Goal: Information Seeking & Learning: Learn about a topic

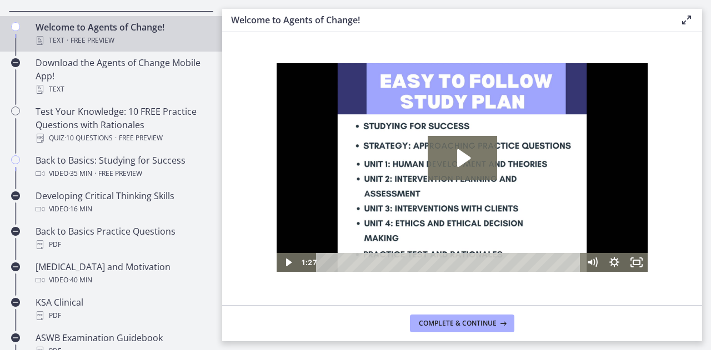
scroll to position [253, 0]
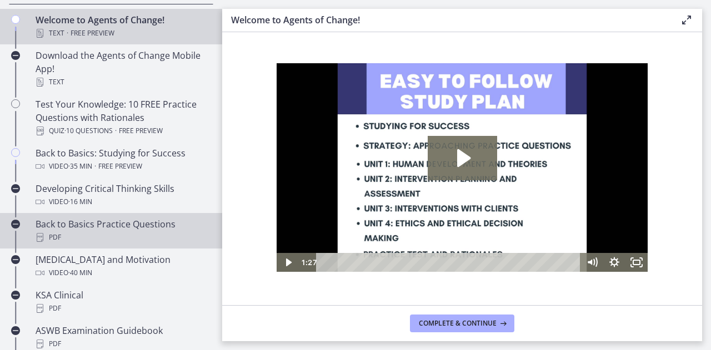
click at [64, 220] on div "Back to Basics Practice Questions PDF" at bounding box center [122, 231] width 173 height 27
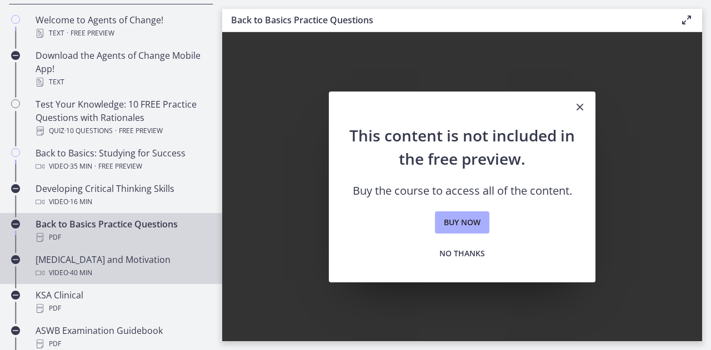
click at [66, 269] on div "Video · 40 min" at bounding box center [122, 273] width 173 height 13
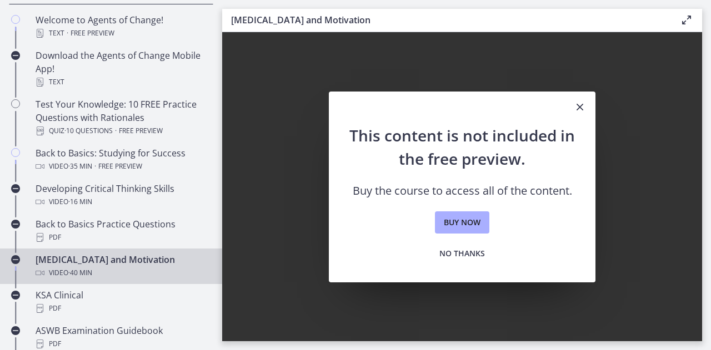
click at [66, 269] on div "Video · 40 min" at bounding box center [122, 273] width 173 height 13
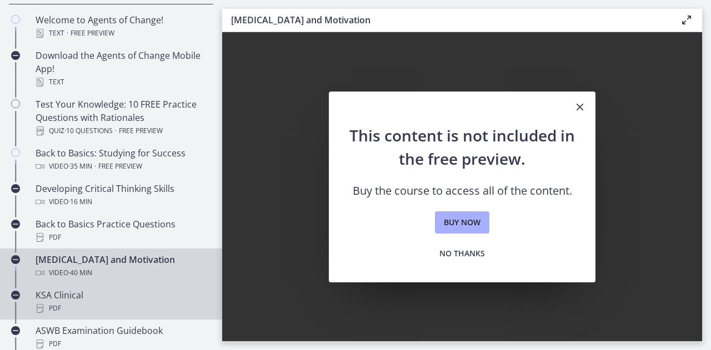
click at [63, 295] on div "KSA Clinical PDF" at bounding box center [122, 302] width 173 height 27
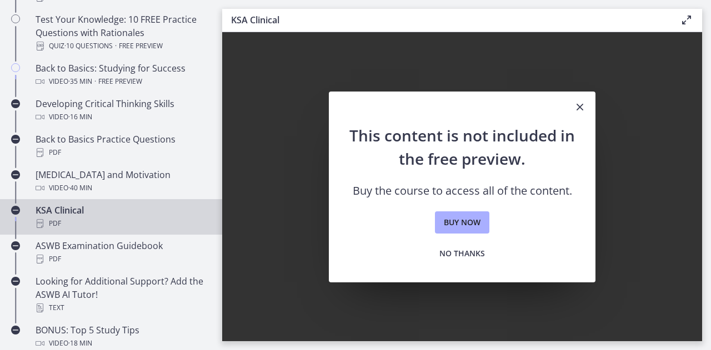
scroll to position [339, 0]
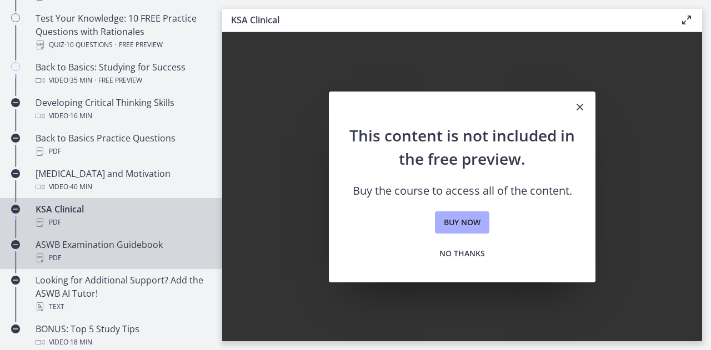
click at [151, 248] on div "ASWB Examination Guidebook PDF" at bounding box center [122, 251] width 173 height 27
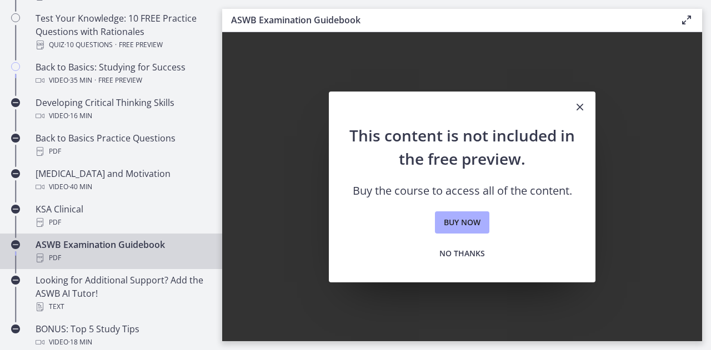
click at [575, 106] on icon "Close" at bounding box center [579, 107] width 13 height 13
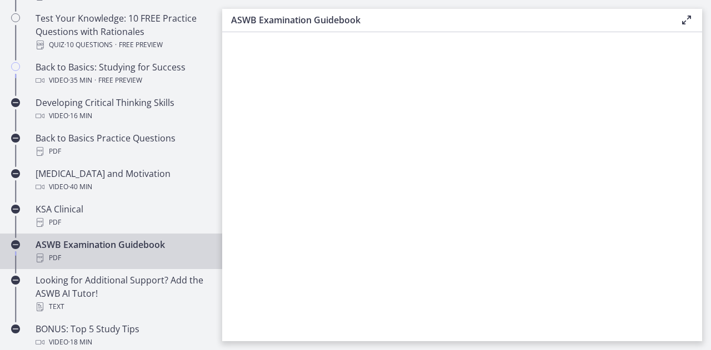
click at [124, 244] on div "ASWB Examination Guidebook PDF" at bounding box center [122, 251] width 173 height 27
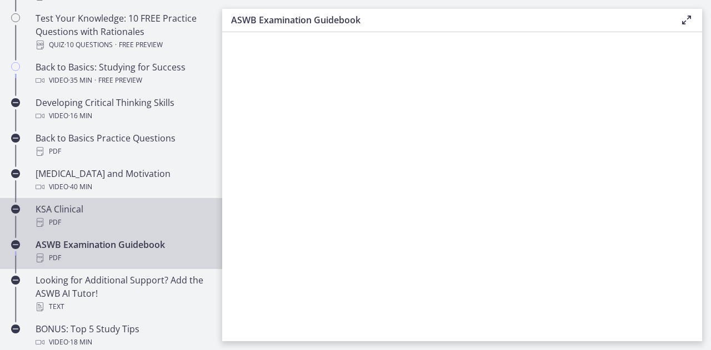
click at [80, 216] on div "PDF" at bounding box center [122, 222] width 173 height 13
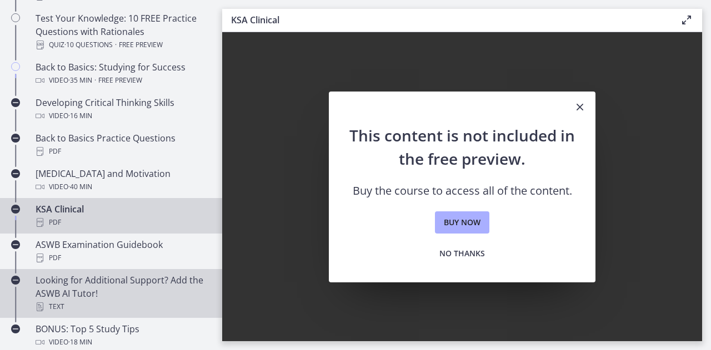
click at [71, 282] on div "Looking for Additional Support? Add the ASWB AI Tutor! Text" at bounding box center [122, 294] width 173 height 40
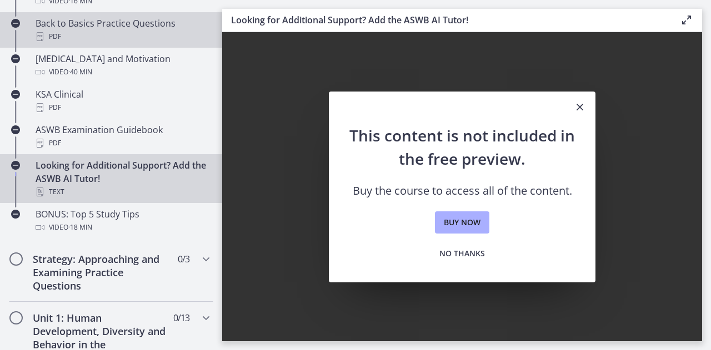
scroll to position [460, 0]
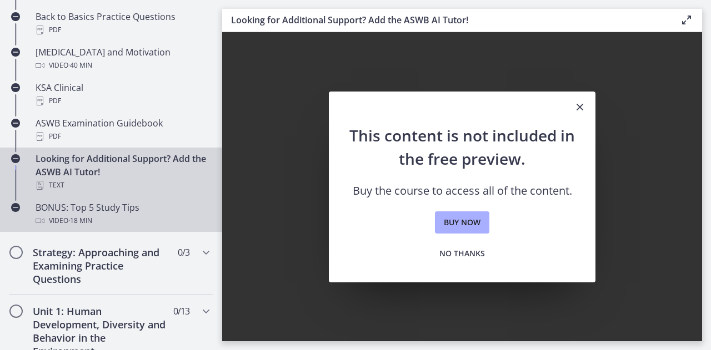
click at [80, 215] on span "· 18 min" at bounding box center [80, 220] width 24 height 13
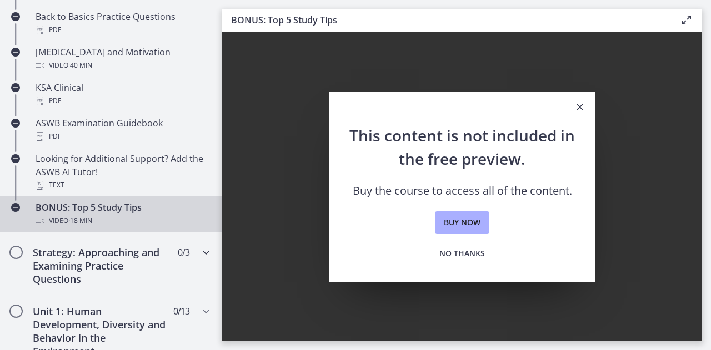
click at [81, 246] on h2 "Strategy: Approaching and Examining Practice Questions" at bounding box center [101, 266] width 136 height 40
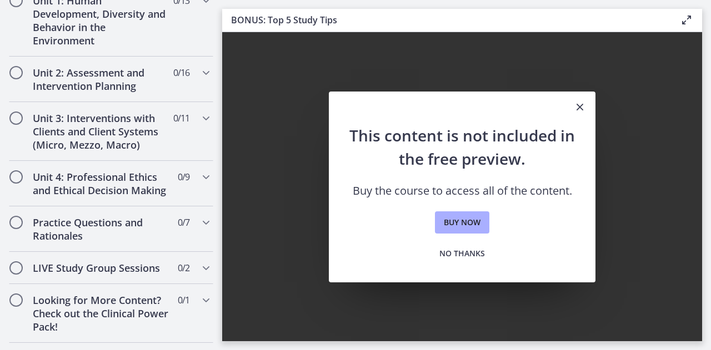
scroll to position [461, 0]
click at [127, 139] on h2 "Unit 3: Interventions with Clients and Client Systems (Micro, Mezzo, Macro)" at bounding box center [101, 131] width 136 height 40
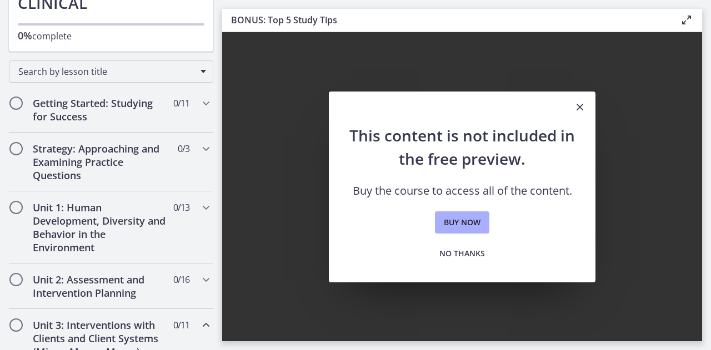
scroll to position [0, 0]
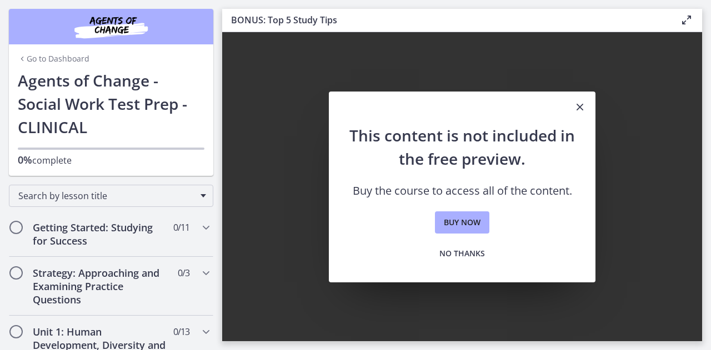
click at [44, 53] on link "Go to Dashboard" at bounding box center [54, 58] width 72 height 11
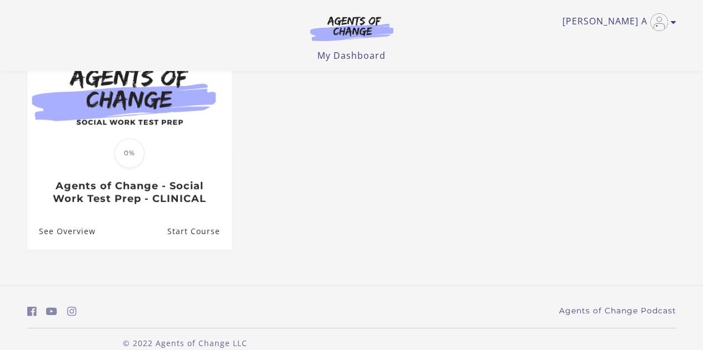
scroll to position [148, 0]
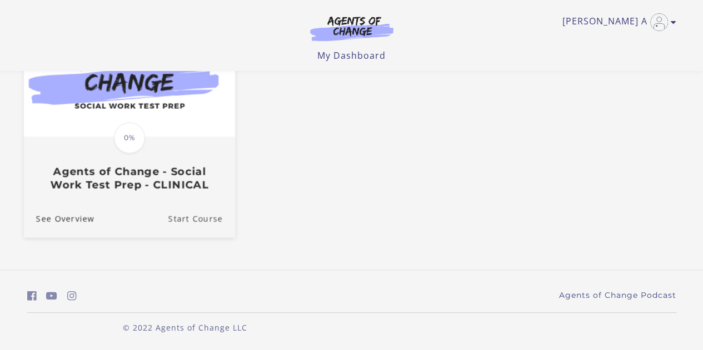
click at [195, 214] on link "Start Course" at bounding box center [201, 218] width 67 height 37
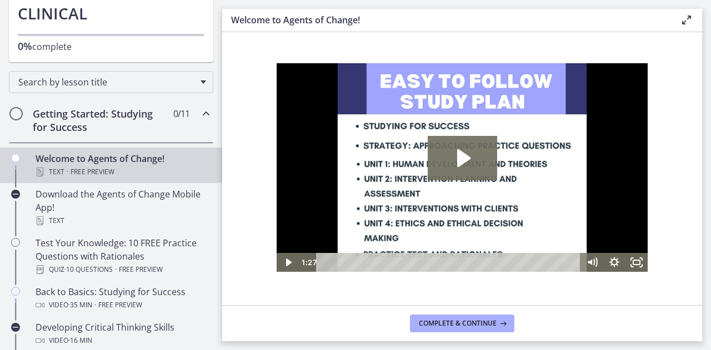
scroll to position [130, 0]
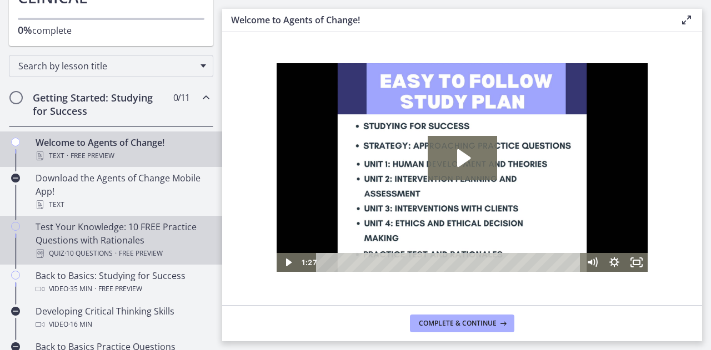
click at [87, 232] on div "Test Your Knowledge: 10 FREE Practice Questions with Rationales Quiz · 10 Quest…" at bounding box center [122, 240] width 173 height 40
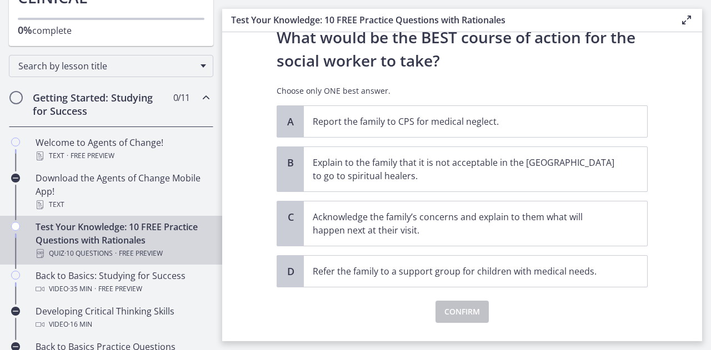
scroll to position [255, 0]
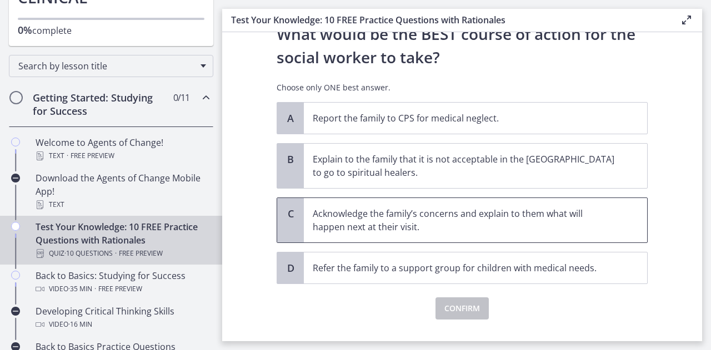
click at [395, 229] on p "Acknowledge the family’s concerns and explain to them what will happen next at …" at bounding box center [464, 220] width 303 height 27
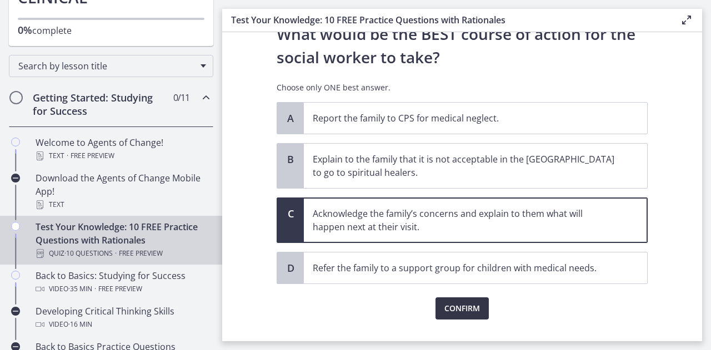
click at [455, 305] on span "Confirm" at bounding box center [462, 308] width 36 height 13
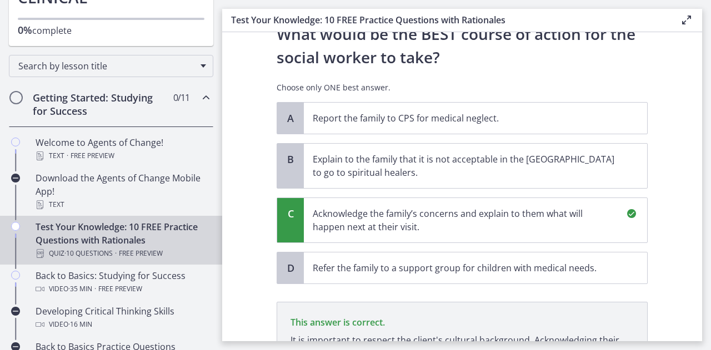
scroll to position [406, 0]
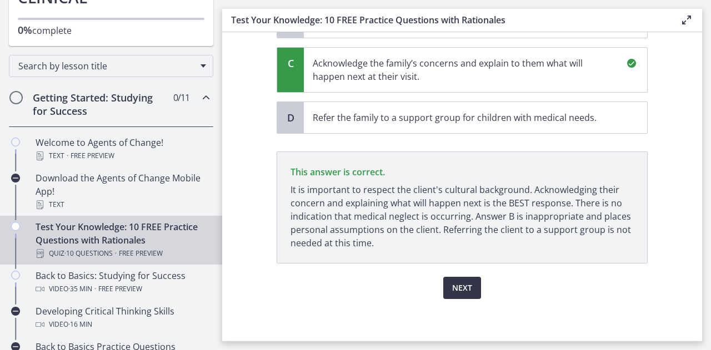
click at [454, 285] on span "Next" at bounding box center [462, 288] width 20 height 13
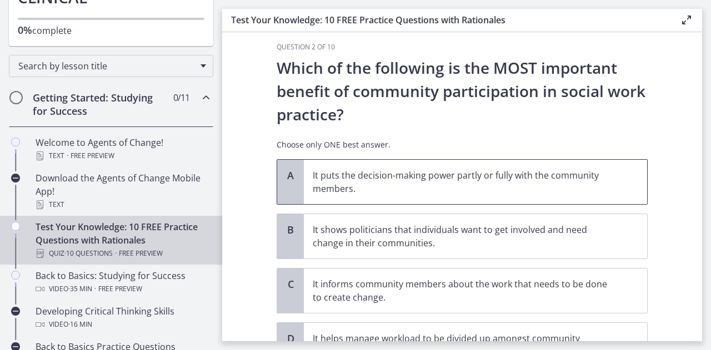
scroll to position [11, 0]
click at [436, 183] on p "It puts the decision-making power partly or fully with the community members." at bounding box center [464, 182] width 303 height 27
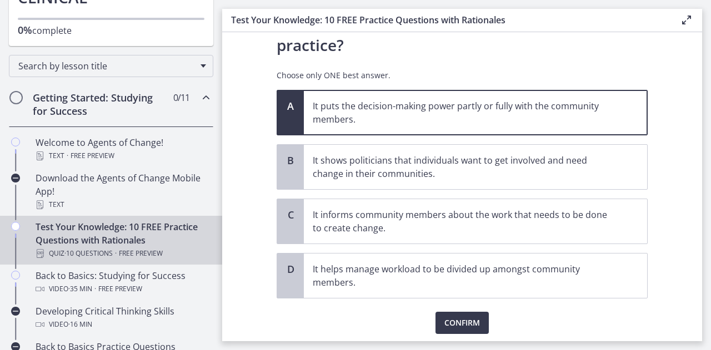
scroll to position [88, 0]
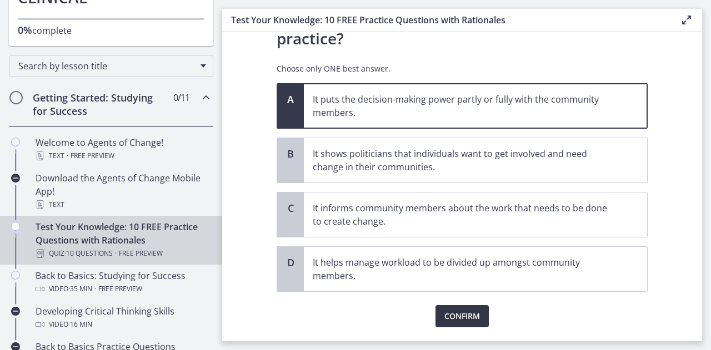
click at [469, 314] on span "Confirm" at bounding box center [462, 316] width 36 height 13
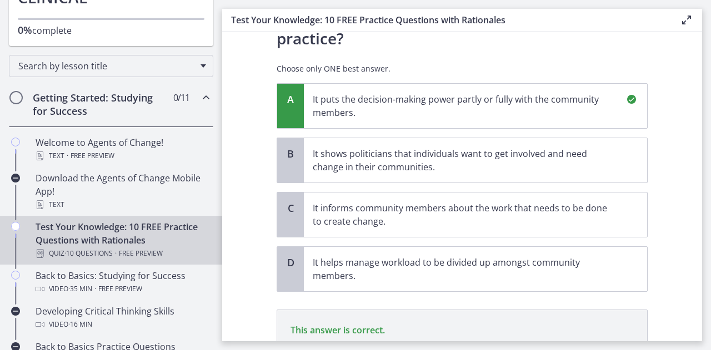
scroll to position [233, 0]
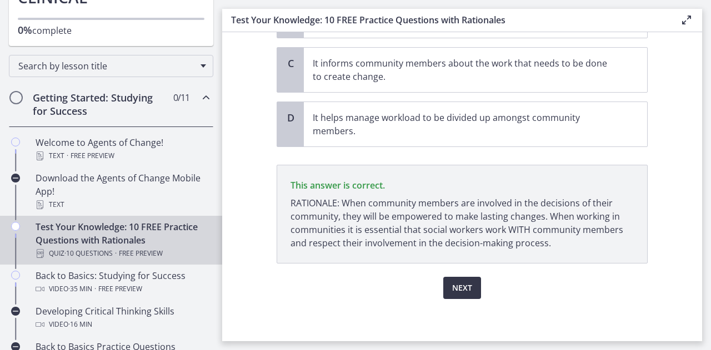
click at [461, 282] on span "Next" at bounding box center [462, 288] width 20 height 13
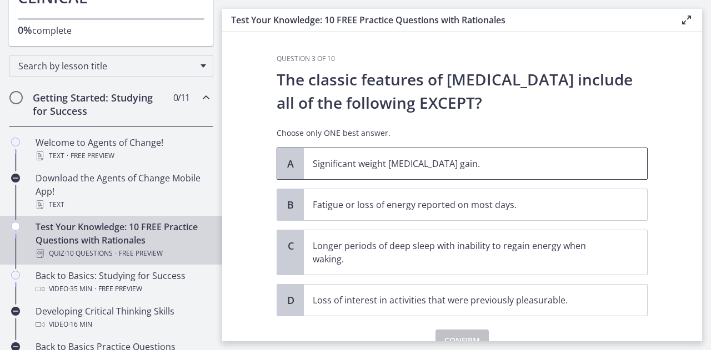
click at [398, 163] on p "Significant weight loss or weight gain." at bounding box center [464, 163] width 303 height 13
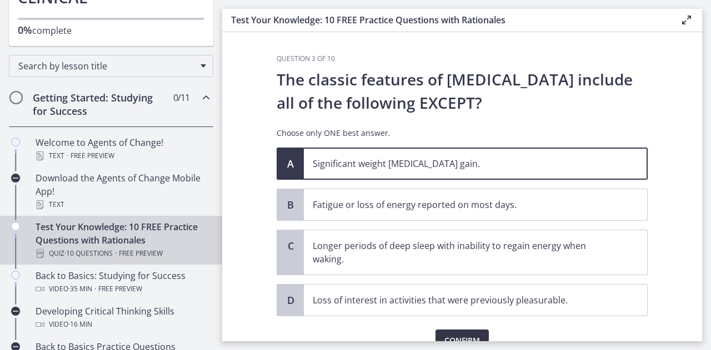
click at [468, 337] on span "Confirm" at bounding box center [462, 340] width 36 height 13
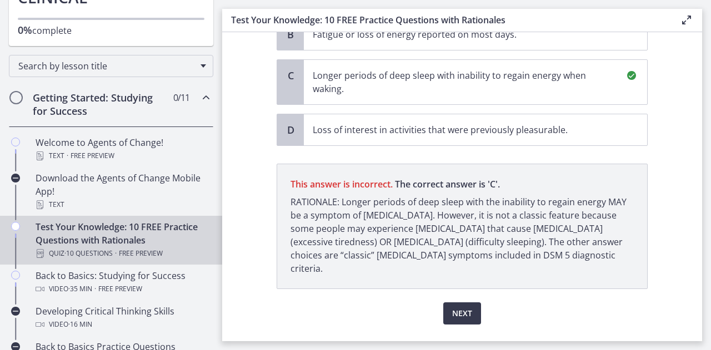
scroll to position [183, 0]
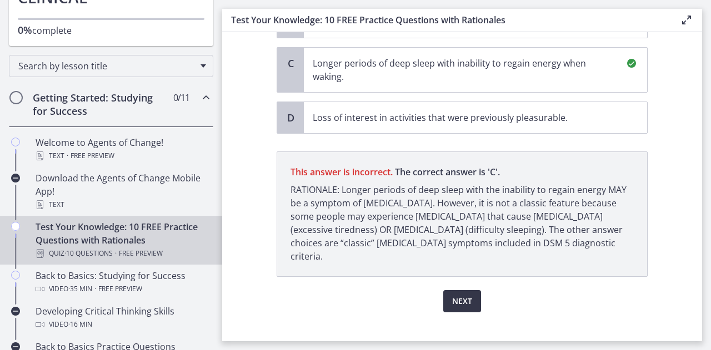
click at [458, 295] on span "Next" at bounding box center [462, 301] width 20 height 13
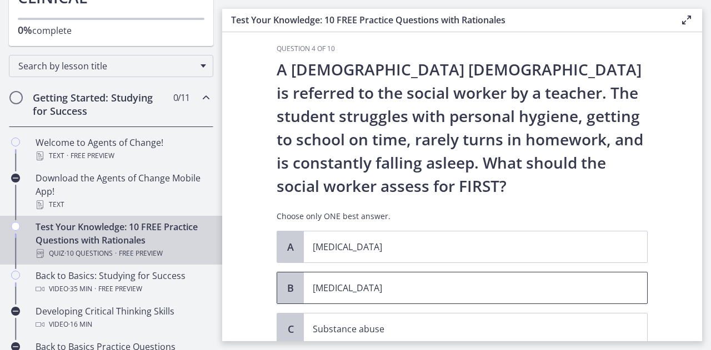
scroll to position [9, 0]
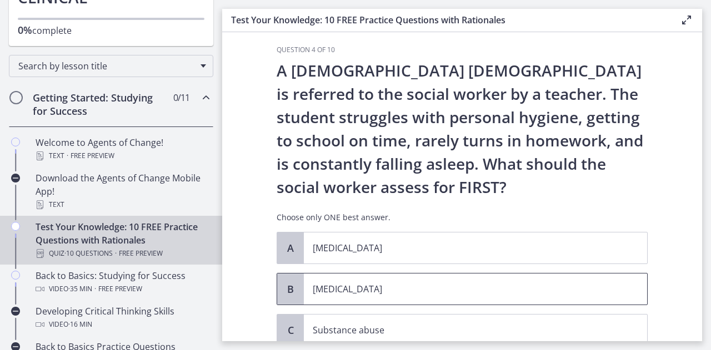
click at [340, 290] on p "Child neglect" at bounding box center [464, 289] width 303 height 13
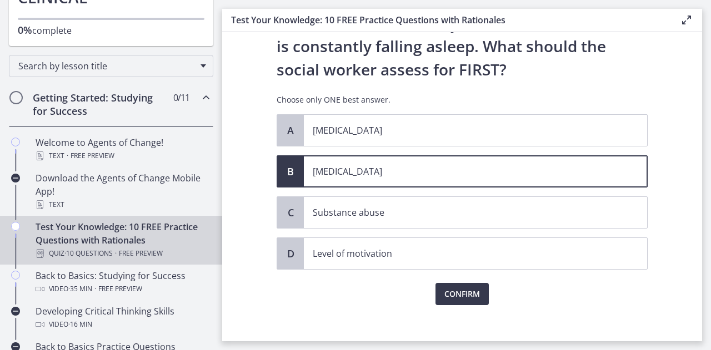
scroll to position [133, 0]
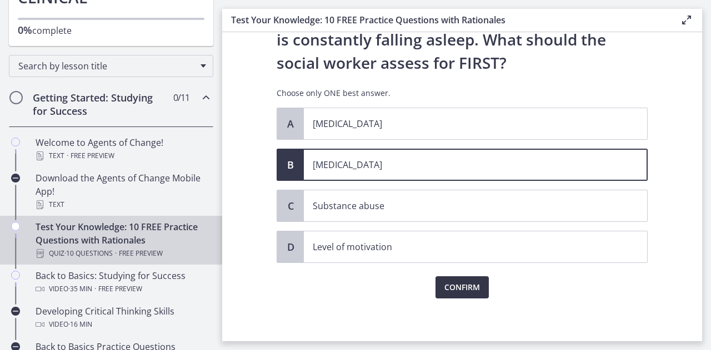
click at [460, 289] on span "Confirm" at bounding box center [462, 287] width 36 height 13
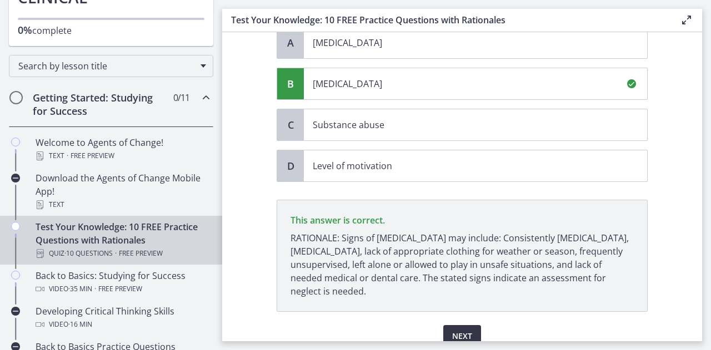
scroll to position [263, 0]
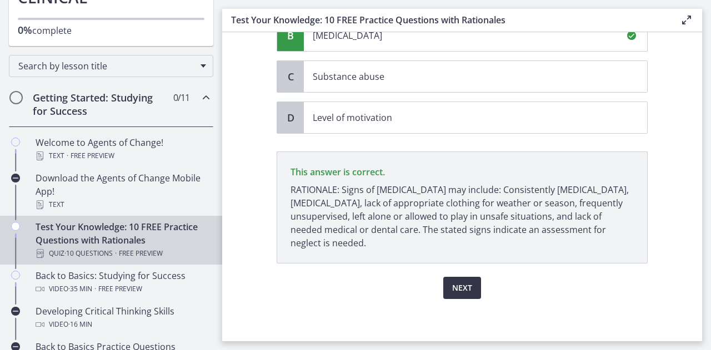
click at [472, 285] on button "Next" at bounding box center [462, 288] width 38 height 22
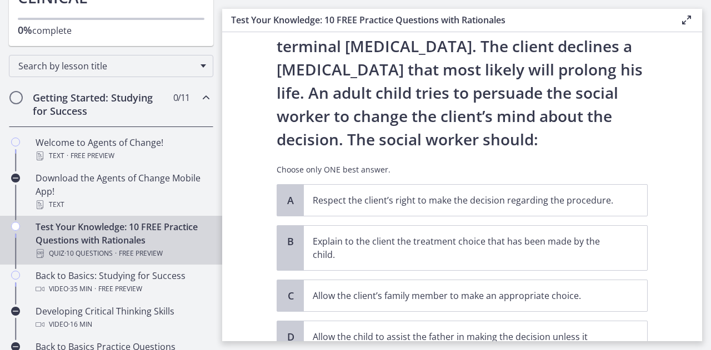
scroll to position [101, 0]
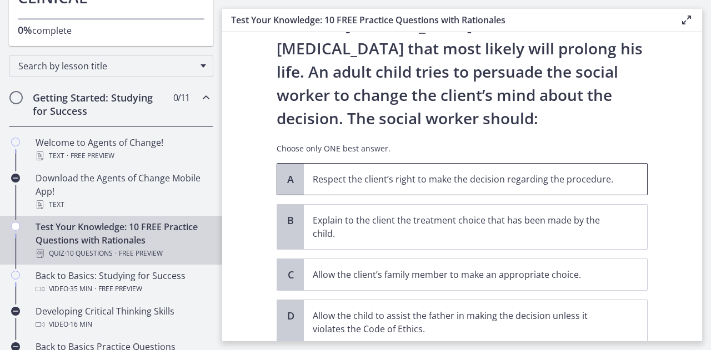
click at [415, 189] on span "Respect the client’s right to make the decision regarding the procedure." at bounding box center [475, 179] width 343 height 31
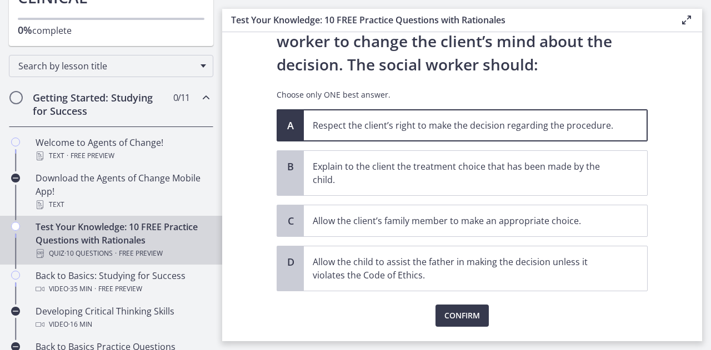
scroll to position [183, 0]
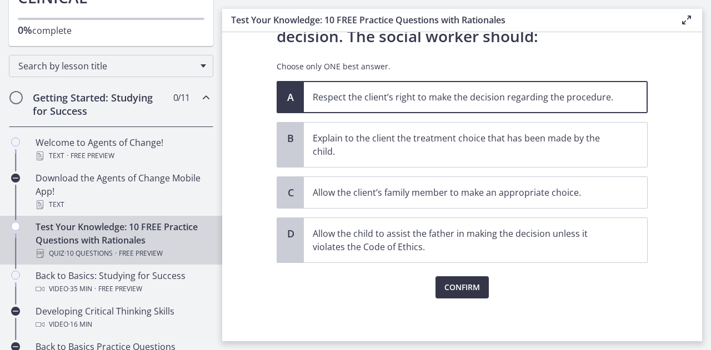
click at [466, 290] on span "Confirm" at bounding box center [462, 287] width 36 height 13
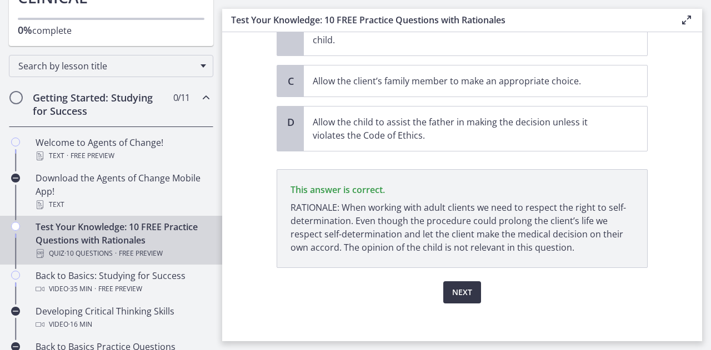
scroll to position [299, 0]
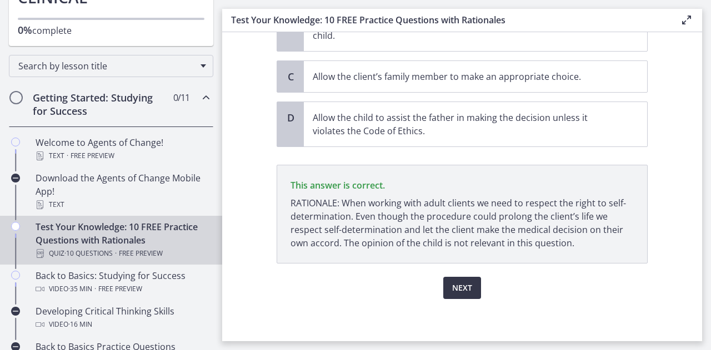
click at [464, 286] on span "Next" at bounding box center [462, 288] width 20 height 13
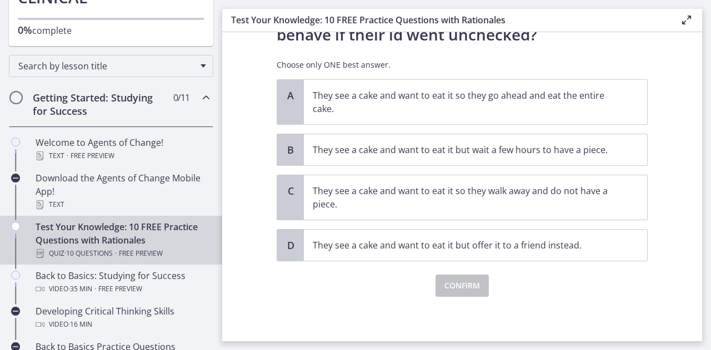
scroll to position [0, 0]
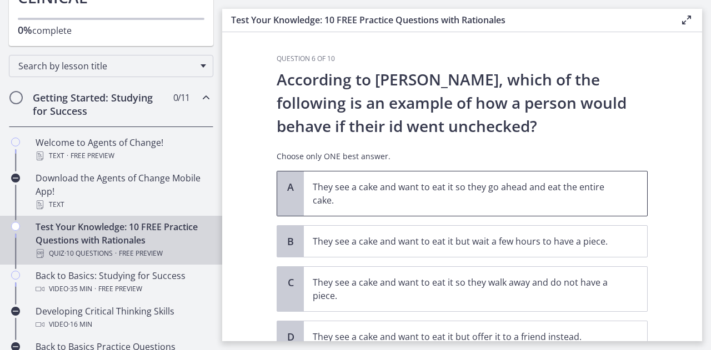
click at [457, 212] on span "They see a cake and want to eat it so they go ahead and eat the entire cake." at bounding box center [475, 194] width 343 height 44
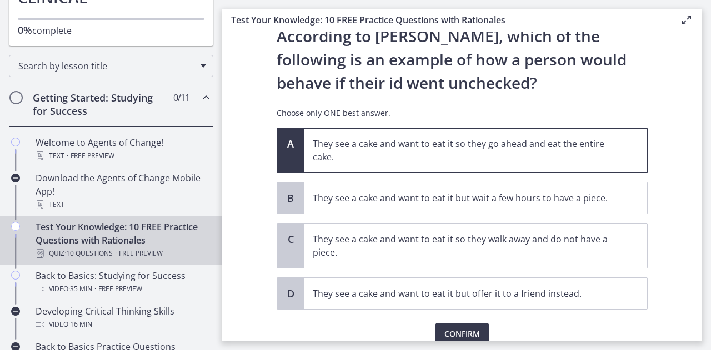
scroll to position [90, 0]
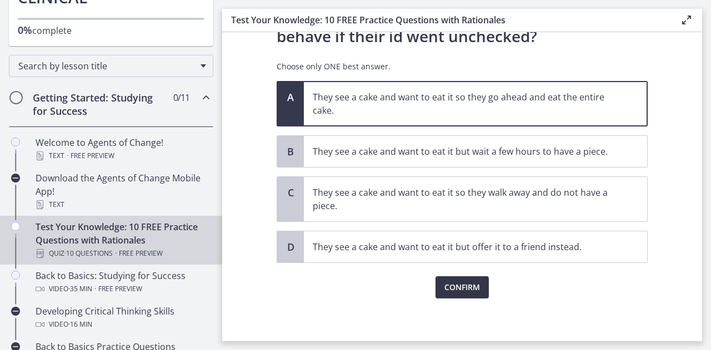
click at [463, 295] on button "Confirm" at bounding box center [461, 288] width 53 height 22
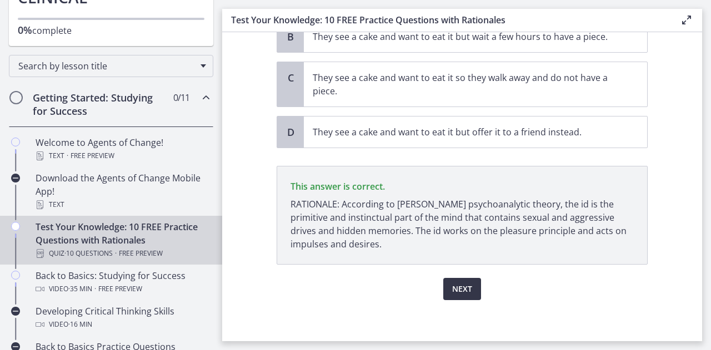
scroll to position [206, 0]
click at [470, 282] on button "Next" at bounding box center [462, 288] width 38 height 22
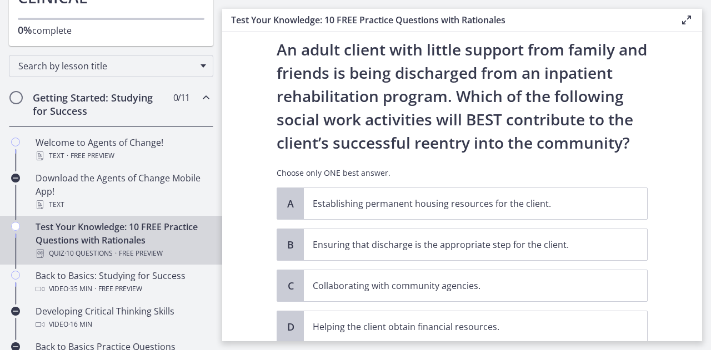
scroll to position [33, 0]
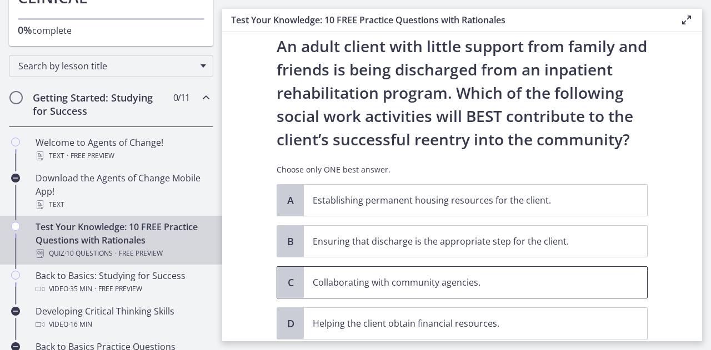
click at [470, 291] on span "Collaborating with community agencies." at bounding box center [475, 282] width 343 height 31
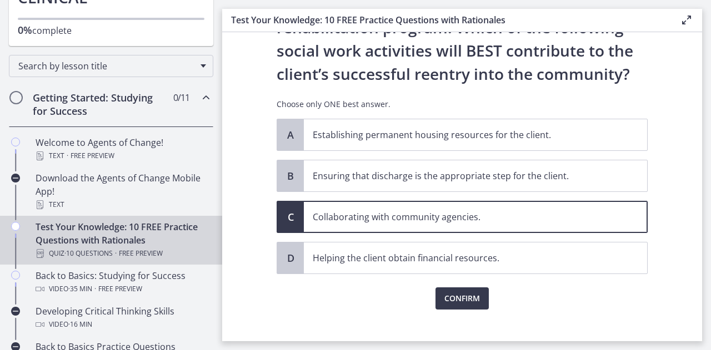
scroll to position [110, 0]
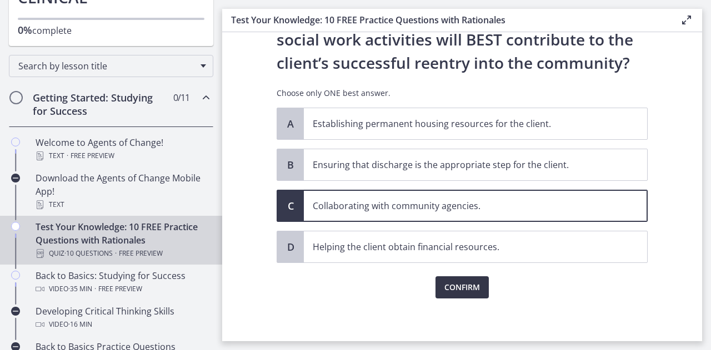
click at [453, 283] on span "Confirm" at bounding box center [462, 287] width 36 height 13
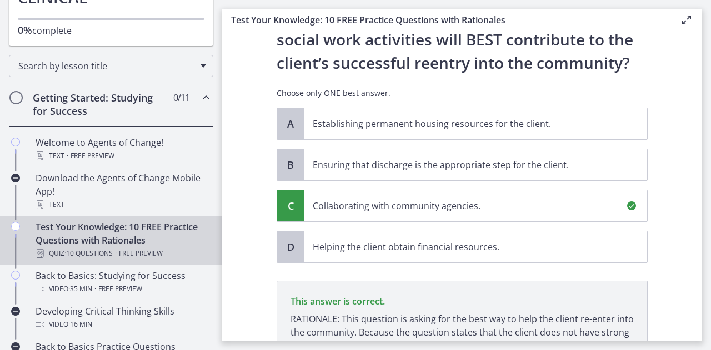
scroll to position [239, 0]
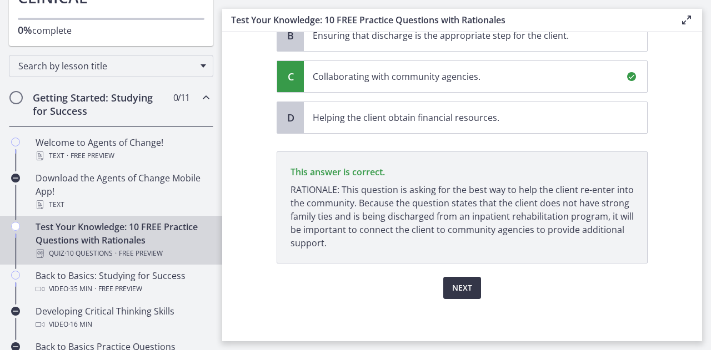
click at [457, 289] on span "Next" at bounding box center [462, 288] width 20 height 13
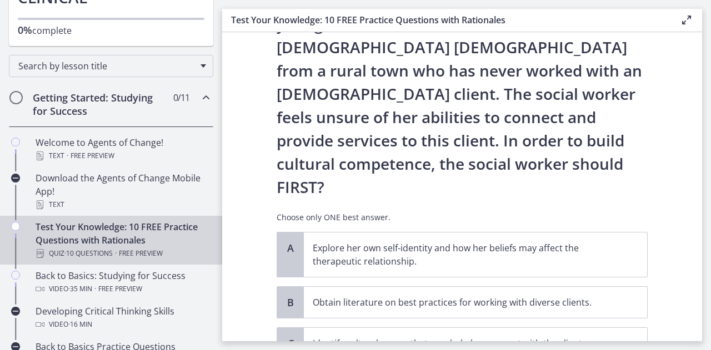
scroll to position [128, 0]
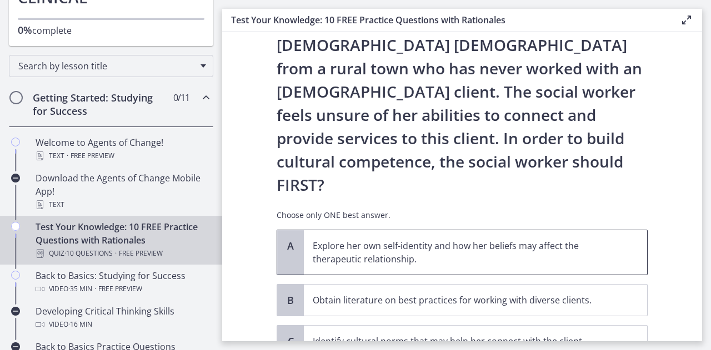
click at [474, 239] on p "Explore her own self-identity and how her beliefs may affect the therapeutic re…" at bounding box center [464, 252] width 303 height 27
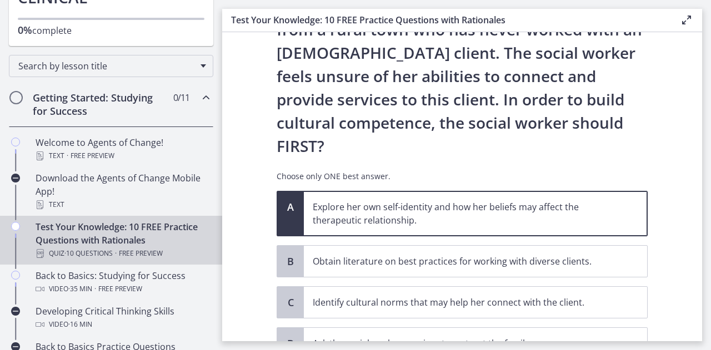
scroll to position [217, 0]
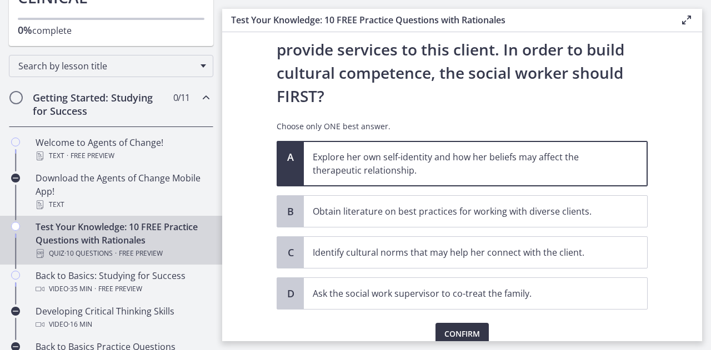
click at [455, 328] on span "Confirm" at bounding box center [462, 334] width 36 height 13
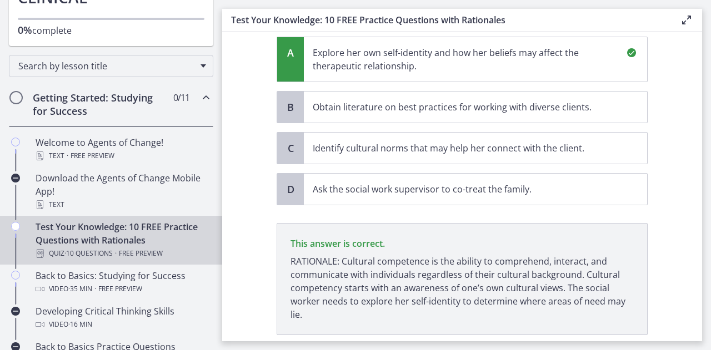
scroll to position [311, 0]
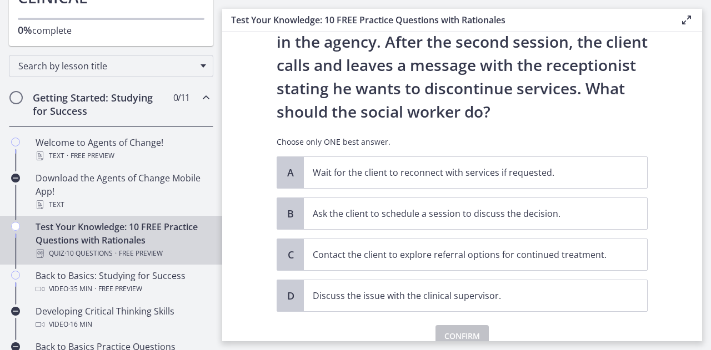
scroll to position [108, 0]
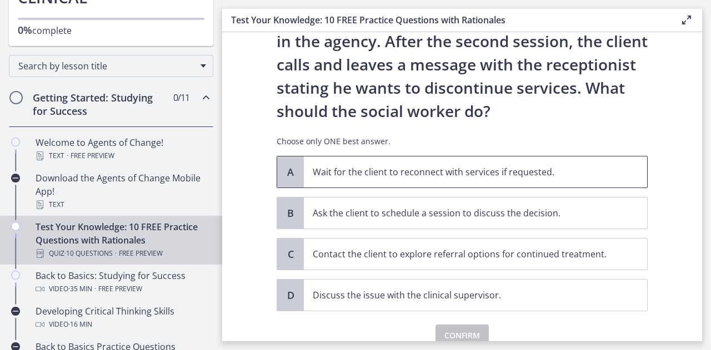
click at [402, 169] on p "Wait for the client to reconnect with services if requested." at bounding box center [464, 172] width 303 height 13
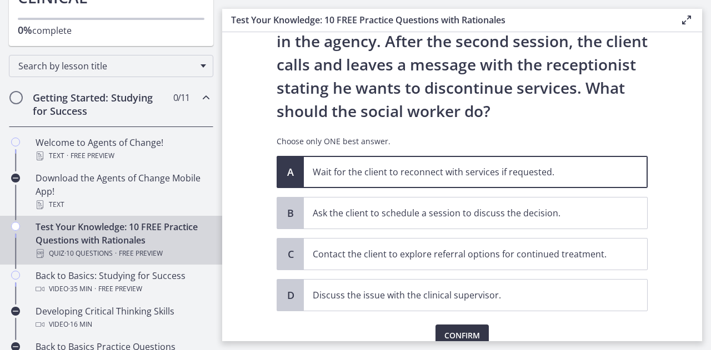
click at [462, 330] on span "Confirm" at bounding box center [462, 335] width 36 height 13
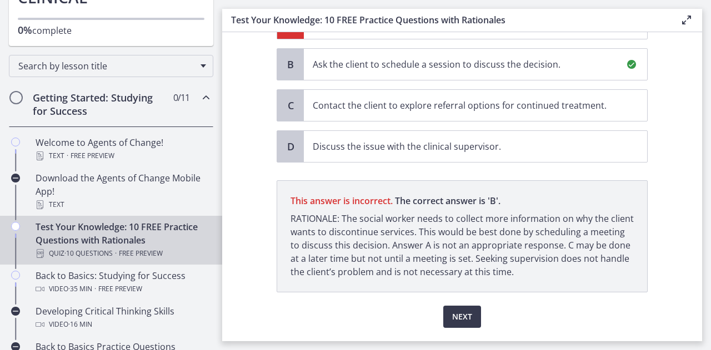
scroll to position [286, 0]
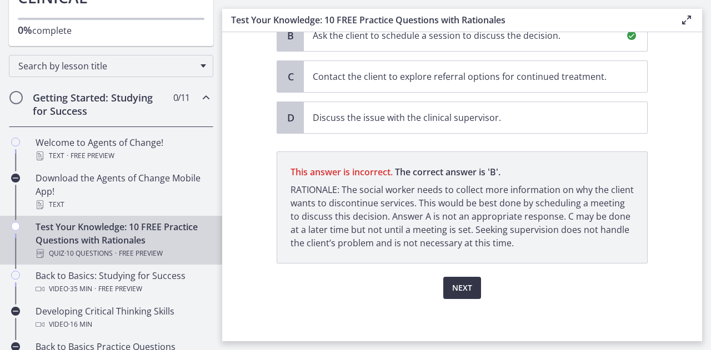
click at [453, 285] on span "Next" at bounding box center [462, 288] width 20 height 13
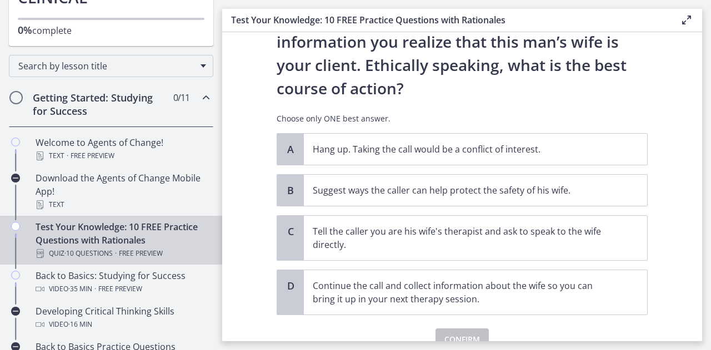
scroll to position [157, 0]
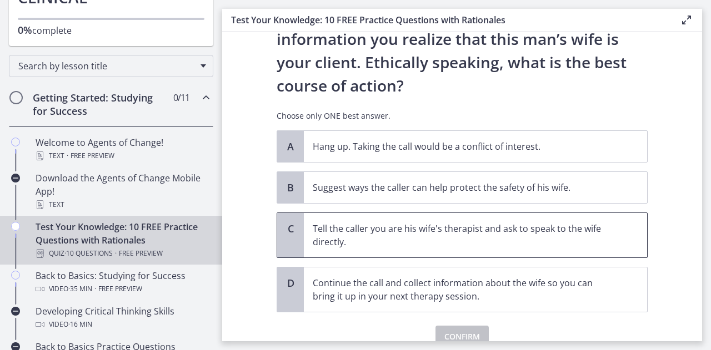
click at [594, 247] on p "Tell the caller you are his wife's therapist and ask to speak to the wife direc…" at bounding box center [464, 235] width 303 height 27
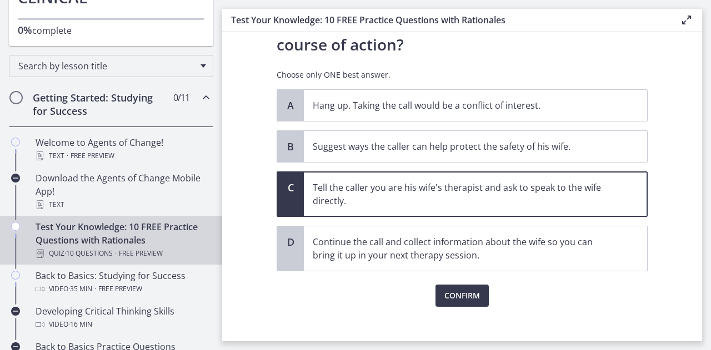
scroll to position [207, 0]
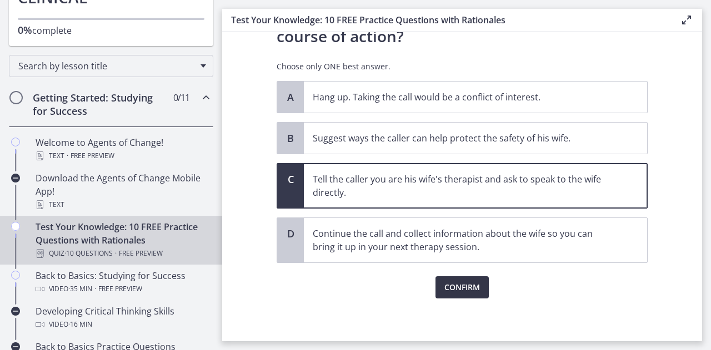
click at [460, 290] on span "Confirm" at bounding box center [462, 287] width 36 height 13
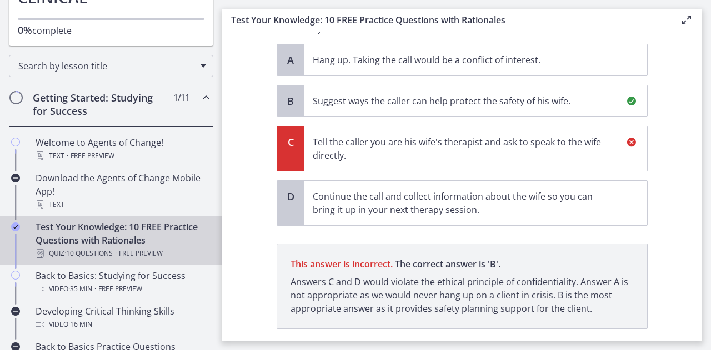
scroll to position [309, 0]
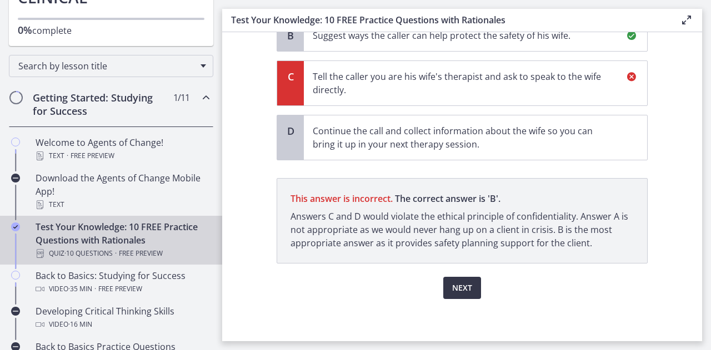
click at [465, 286] on span "Next" at bounding box center [462, 288] width 20 height 13
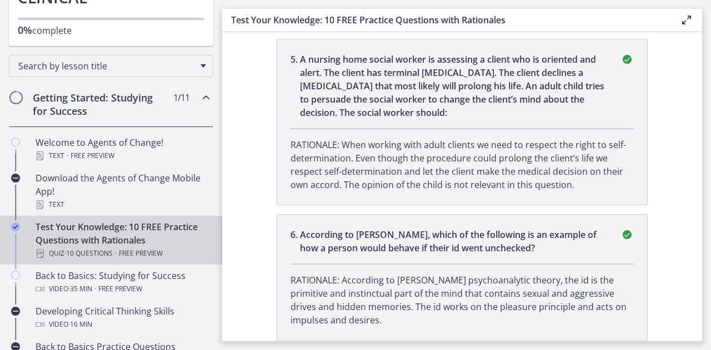
scroll to position [959, 0]
